Goal: Use online tool/utility: Utilize a website feature to perform a specific function

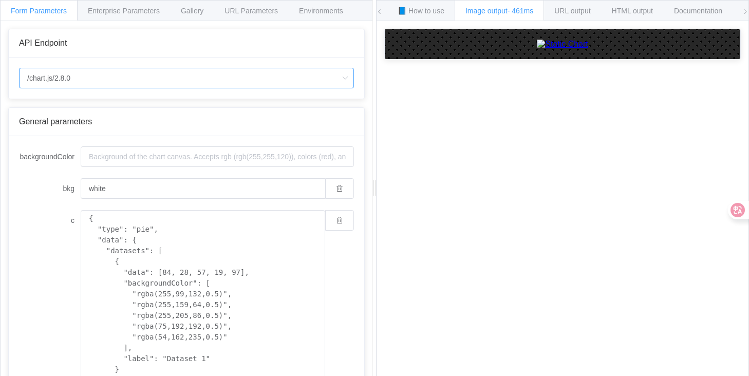
click at [194, 79] on input "/chart.js/2.8.0" at bounding box center [186, 78] width 335 height 21
click at [317, 51] on div "API Endpoint" at bounding box center [187, 43] width 356 height 28
click at [124, 15] on div "Enterprise Parameters" at bounding box center [124, 10] width 94 height 21
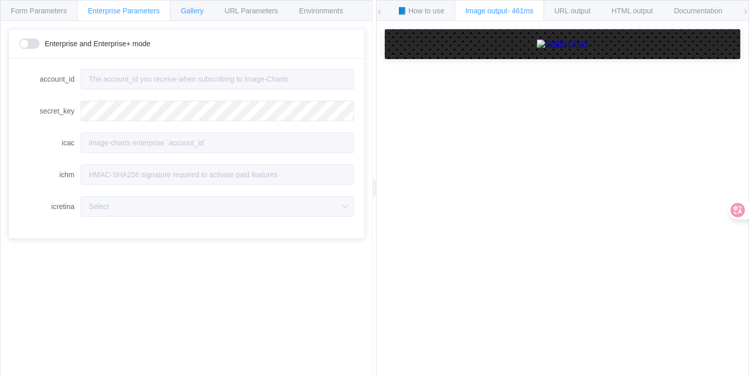
click at [195, 16] on div "Gallery" at bounding box center [192, 10] width 44 height 21
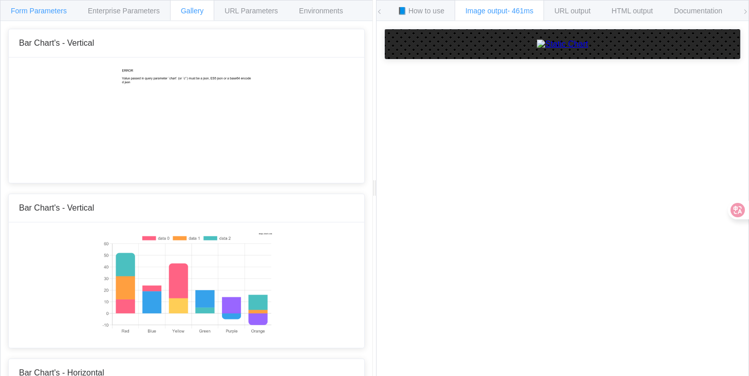
click at [57, 10] on span "Form Parameters" at bounding box center [39, 11] width 56 height 8
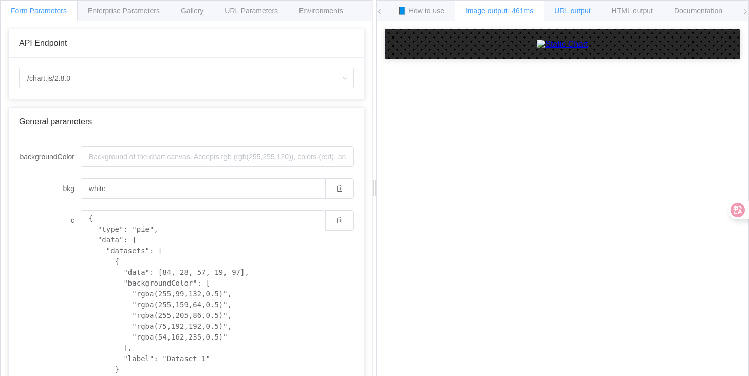
click at [572, 10] on span "URL output" at bounding box center [572, 11] width 36 height 8
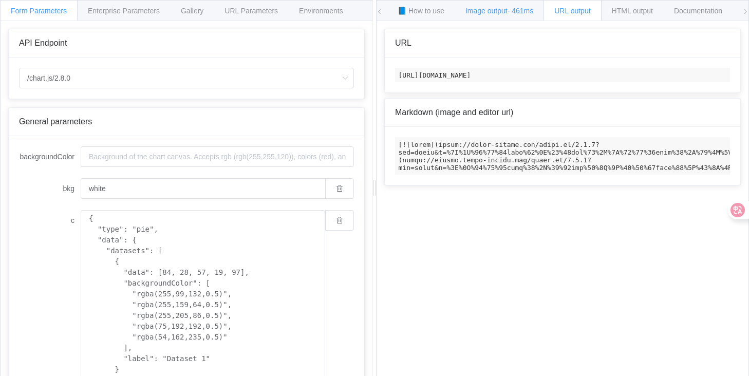
click at [526, 13] on span "- 461ms" at bounding box center [521, 11] width 26 height 8
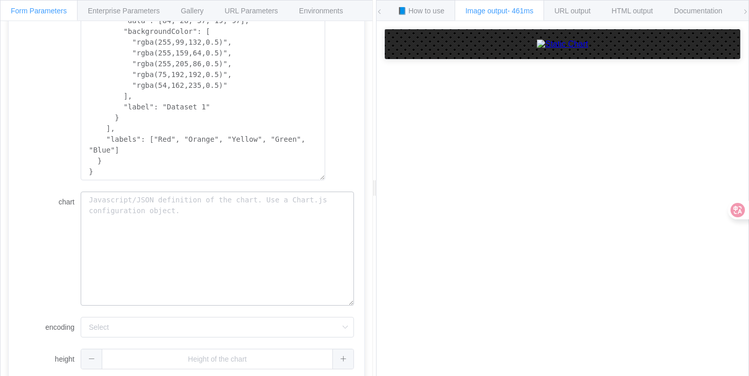
scroll to position [293, 0]
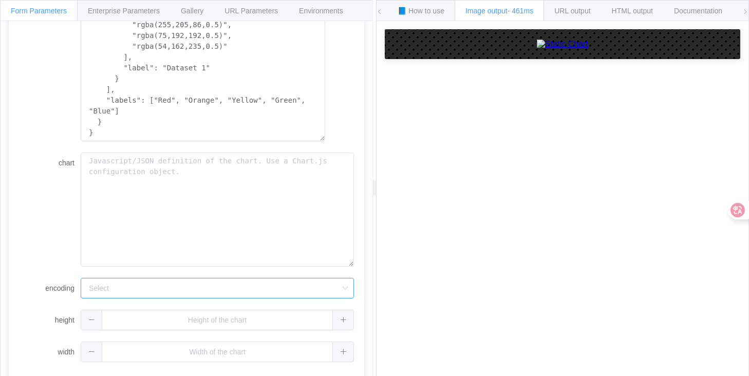
click at [287, 293] on input "encoding" at bounding box center [217, 288] width 273 height 21
click at [358, 270] on div "backgroundColor bkg white c { "type": "pie", "data": { "datasets": [ { "data": …" at bounding box center [187, 114] width 356 height 538
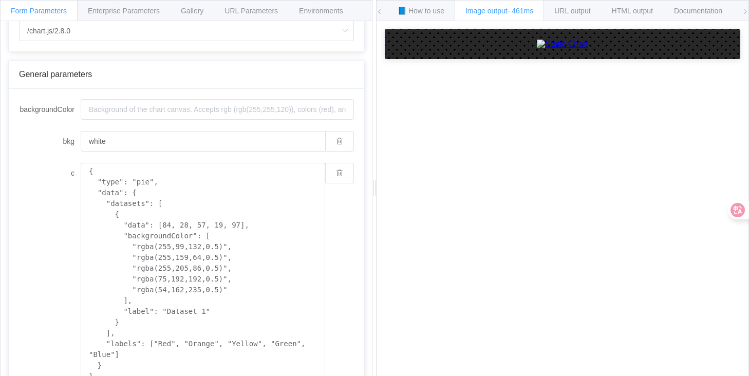
scroll to position [0, 0]
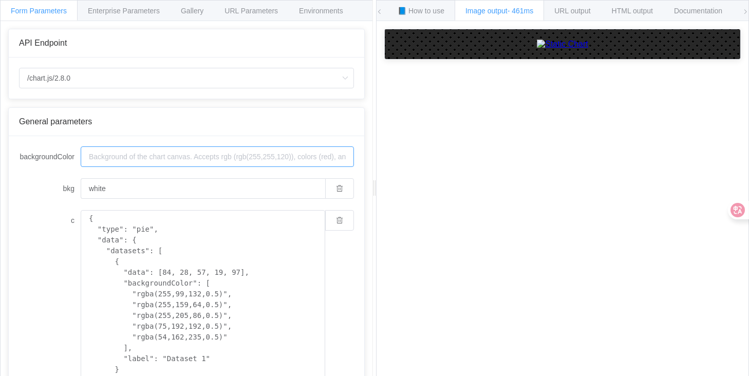
click at [209, 156] on input "backgroundColor" at bounding box center [217, 156] width 273 height 21
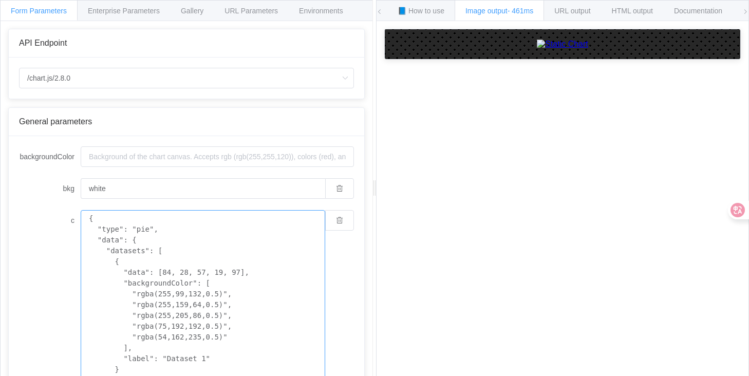
click at [196, 301] on textarea "{ "type": "pie", "data": { "datasets": [ { "data": [84, 28, 57, 19, 97], "backg…" at bounding box center [203, 321] width 245 height 222
click at [198, 300] on textarea "{ "type": "pie", "data": { "datasets": [ { "data": [84, 28, 57, 19, 97], "backg…" at bounding box center [203, 321] width 245 height 222
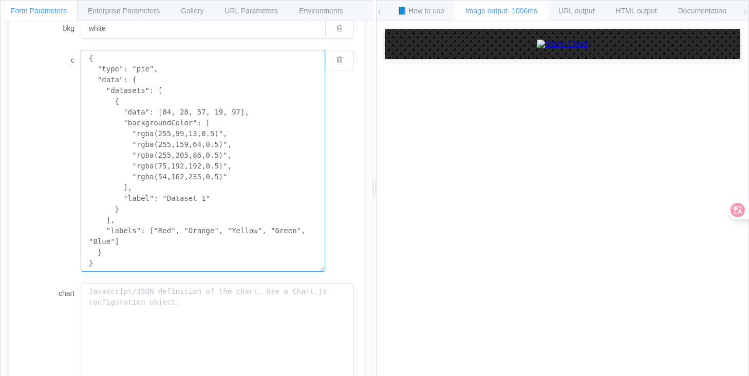
scroll to position [293, 0]
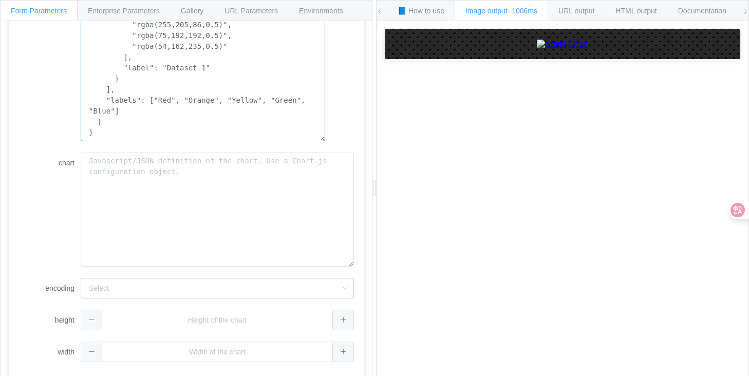
type textarea "{ "type": "pie", "data": { "datasets": [ { "data": [84, 28, 57, 19, 97], "backg…"
click at [281, 283] on input "encoding" at bounding box center [217, 288] width 273 height 21
click at [216, 330] on li "base64" at bounding box center [217, 333] width 272 height 17
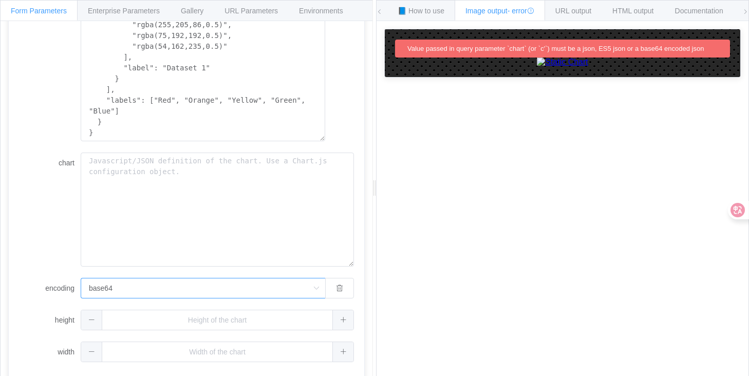
click at [260, 295] on input "base64" at bounding box center [203, 288] width 245 height 21
click at [221, 309] on li "url" at bounding box center [203, 316] width 244 height 17
type input "url"
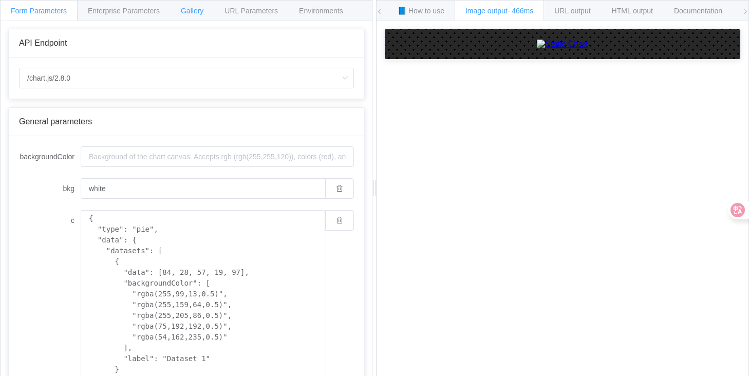
click at [203, 13] on span "Gallery" at bounding box center [192, 11] width 23 height 8
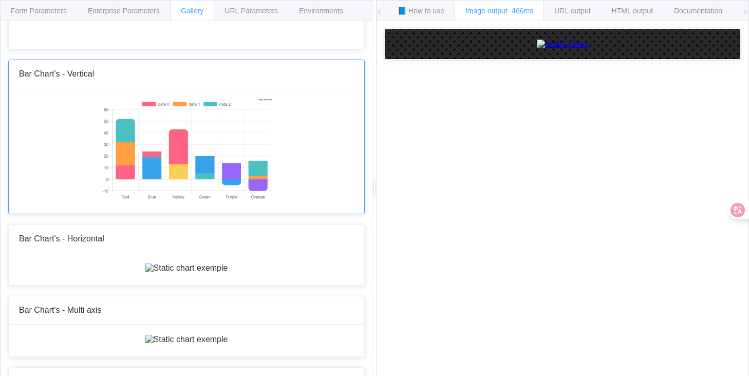
scroll to position [130, 0]
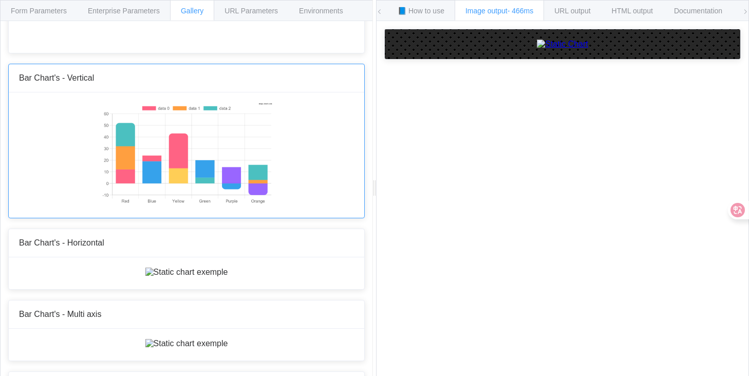
click at [219, 133] on img at bounding box center [186, 154] width 171 height 103
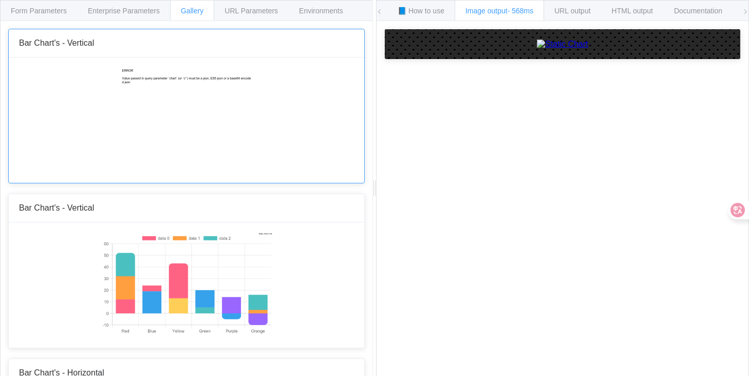
click at [202, 129] on img at bounding box center [187, 119] width 132 height 103
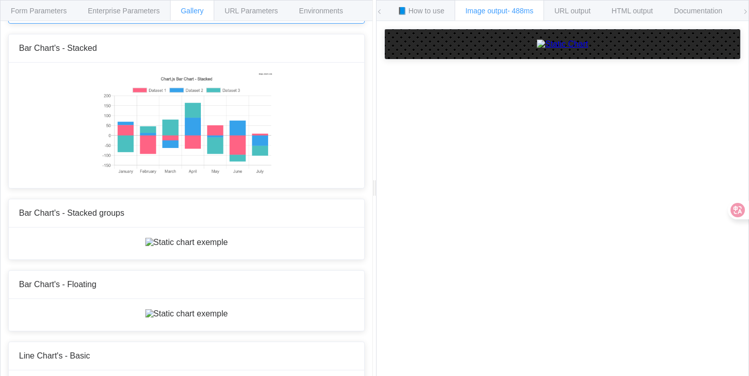
scroll to position [472, 0]
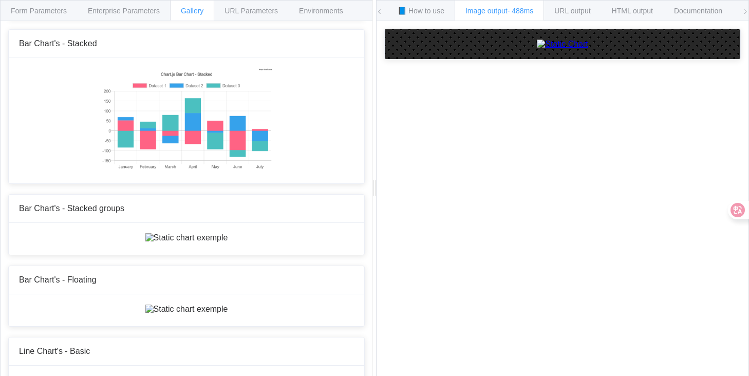
click at [212, 6] on img at bounding box center [186, 1] width 83 height 9
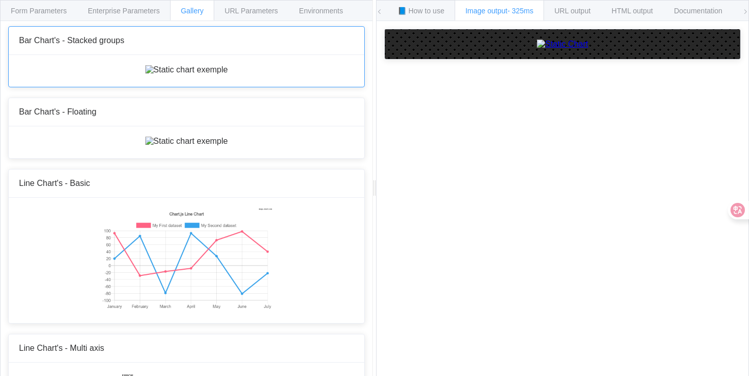
scroll to position [731, 0]
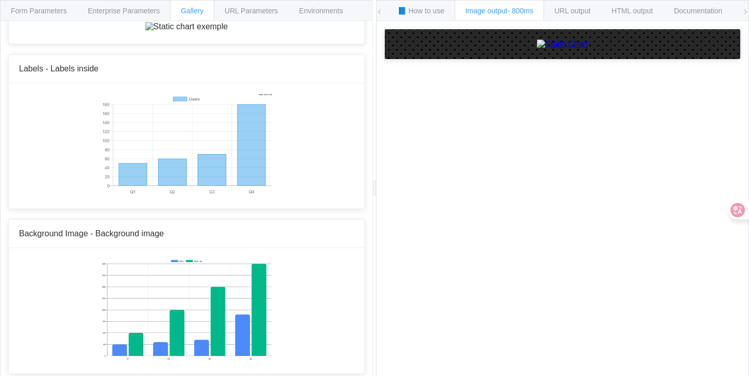
scroll to position [6188, 0]
